Goal: Navigation & Orientation: Find specific page/section

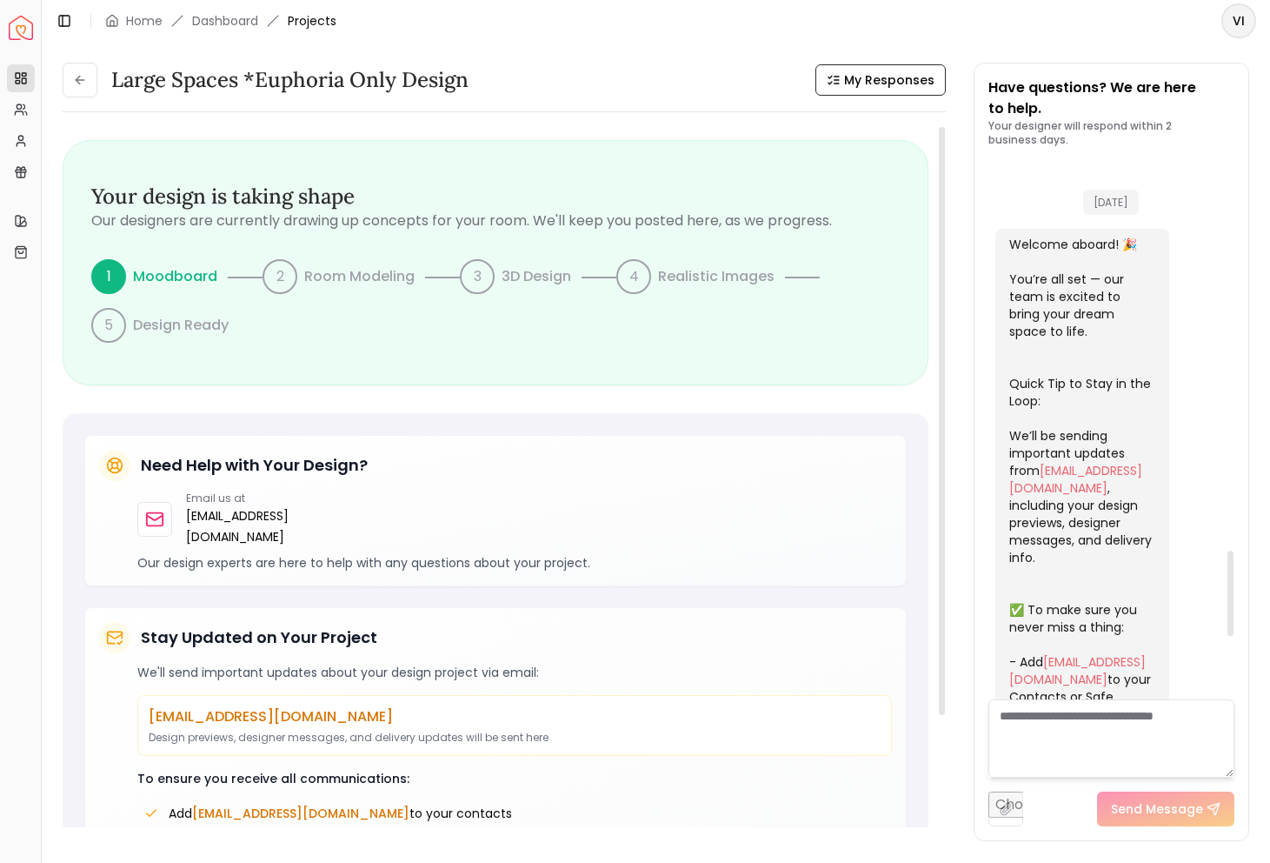
scroll to position [2458, 0]
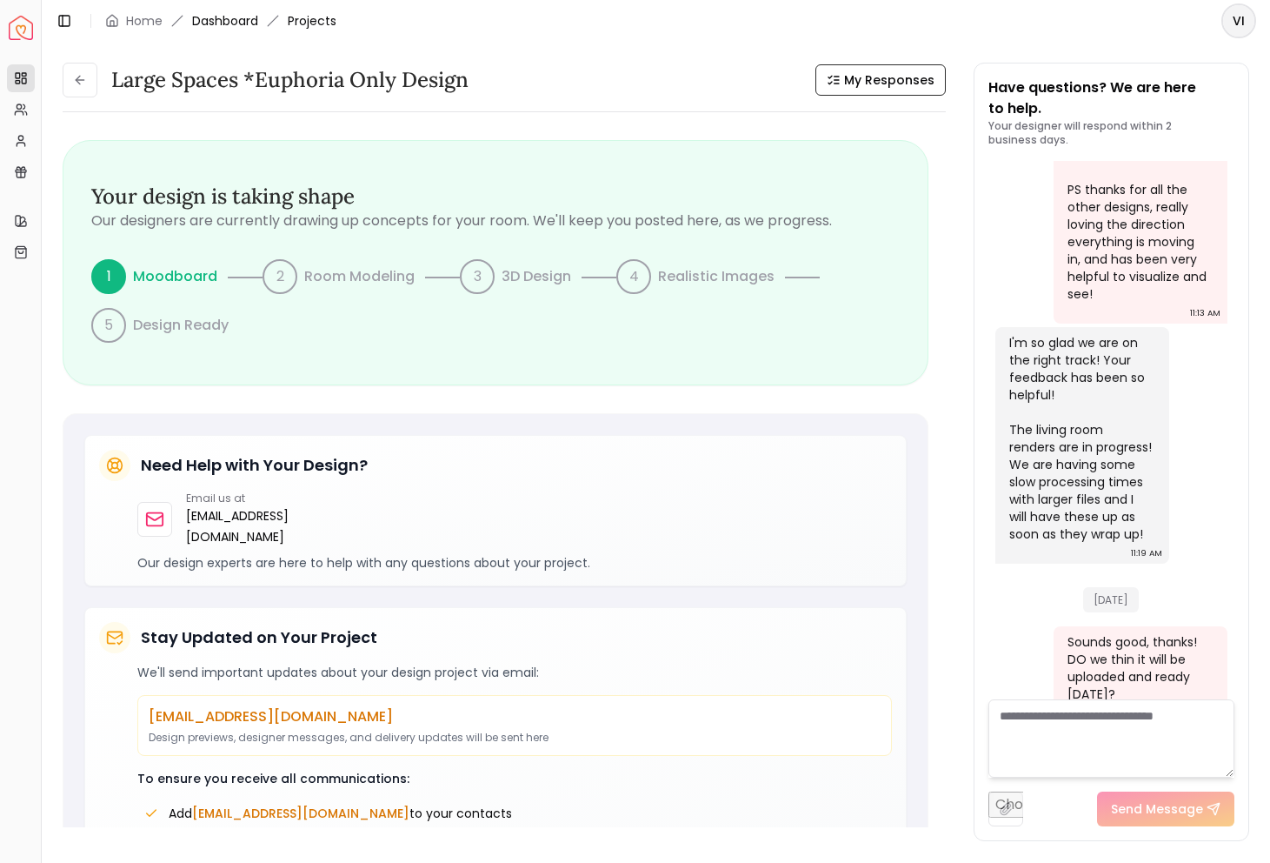
click at [250, 17] on link "Dashboard" at bounding box center [225, 20] width 66 height 17
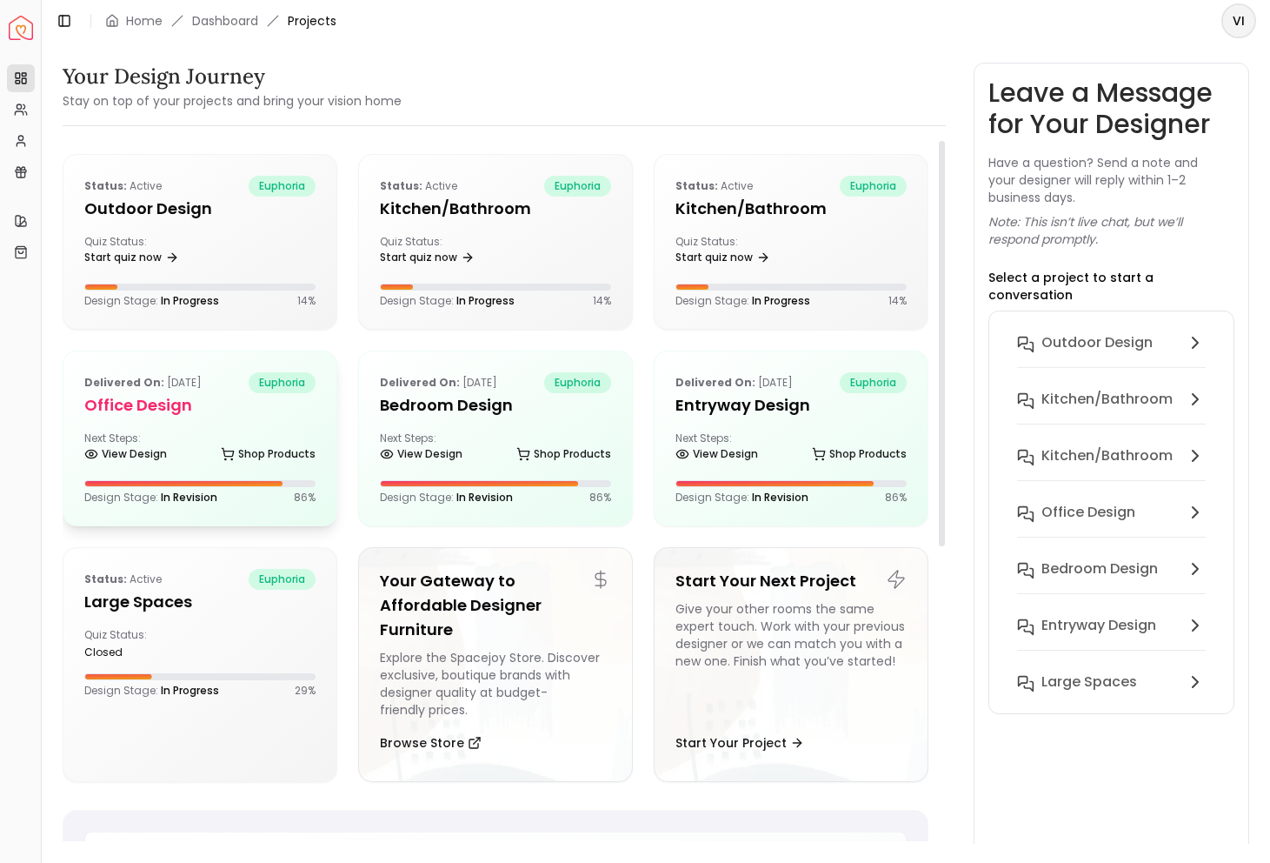
click at [173, 461] on div "View Design Shop Products" at bounding box center [199, 457] width 231 height 17
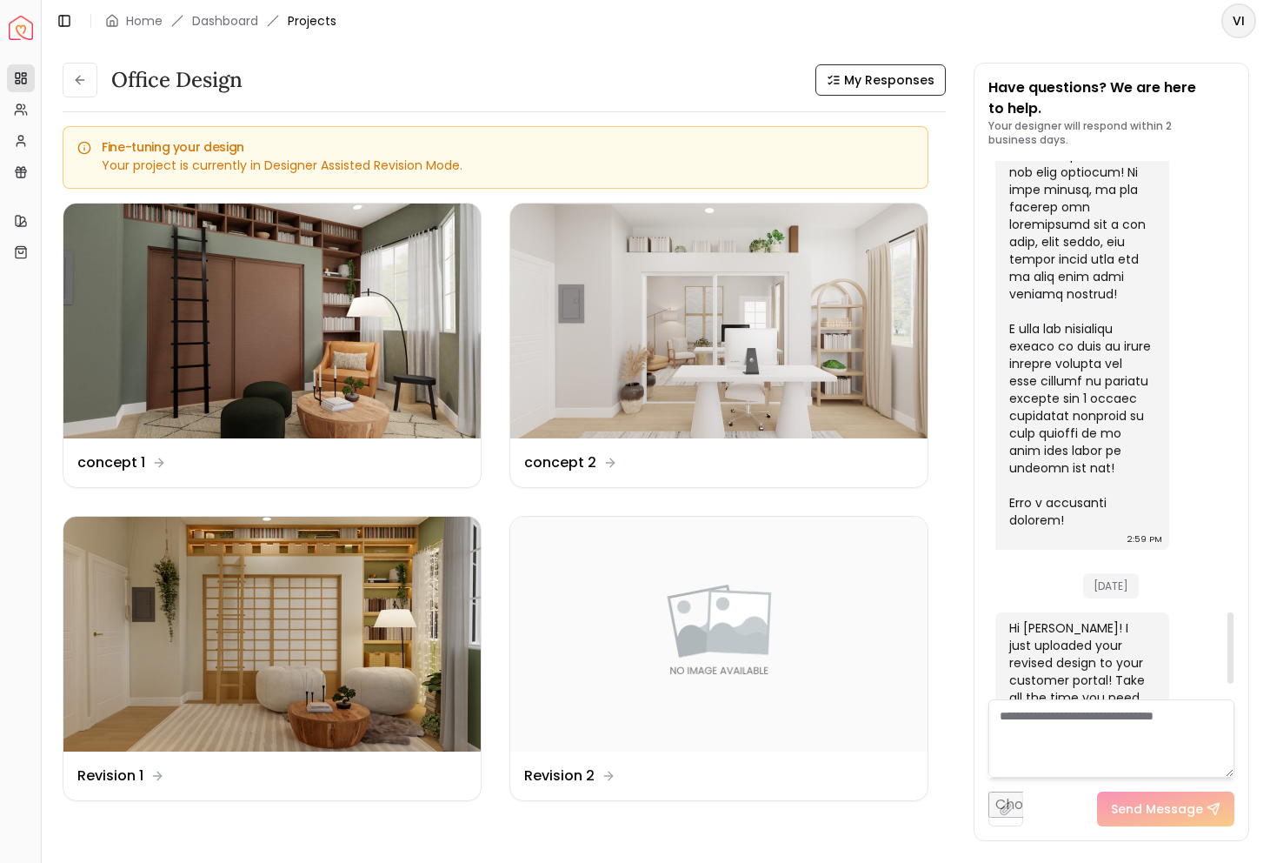
scroll to position [3531, 0]
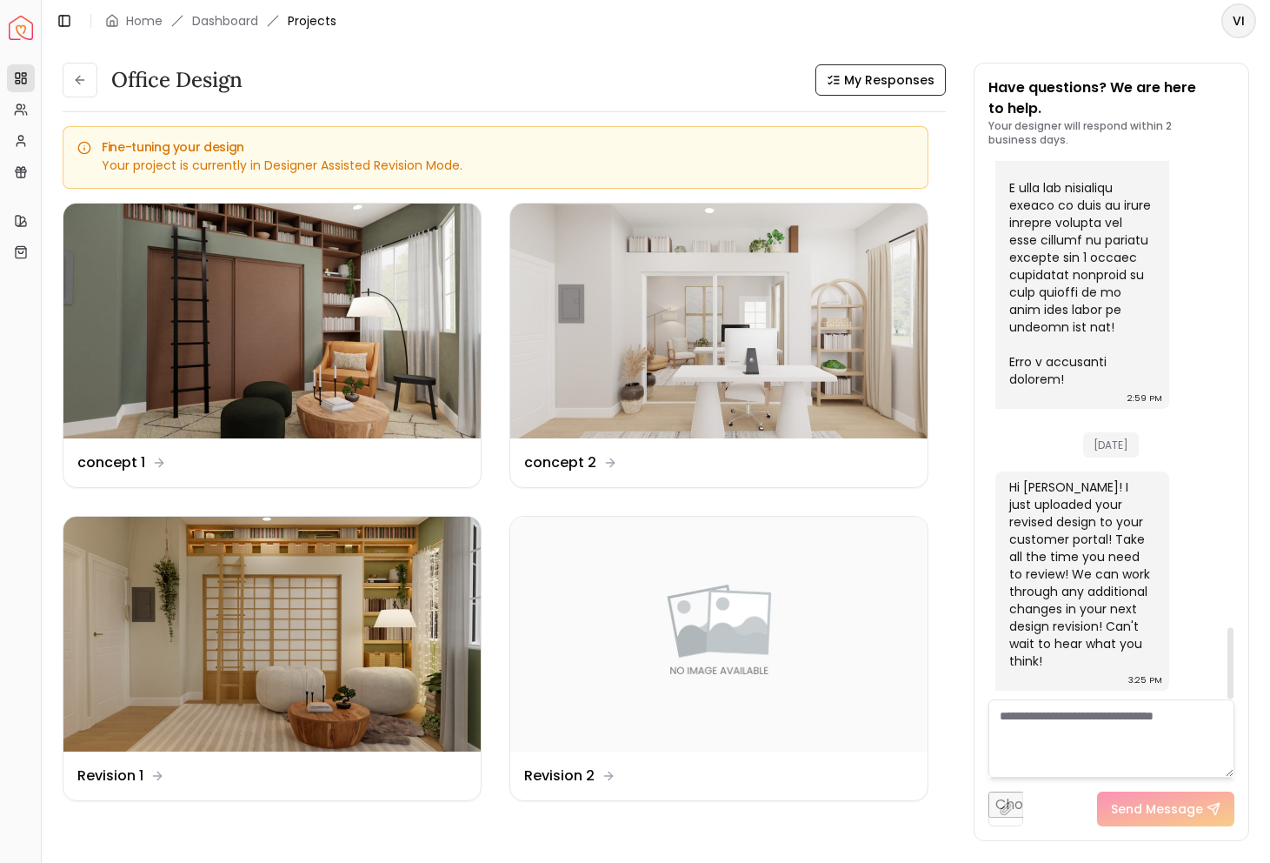
click at [1093, 453] on span "[DATE]" at bounding box center [1111, 444] width 56 height 25
click at [1095, 451] on span "[DATE]" at bounding box center [1111, 444] width 56 height 25
click at [1067, 462] on div "[DATE]" at bounding box center [1112, 439] width 232 height 59
